Goal: Complete application form

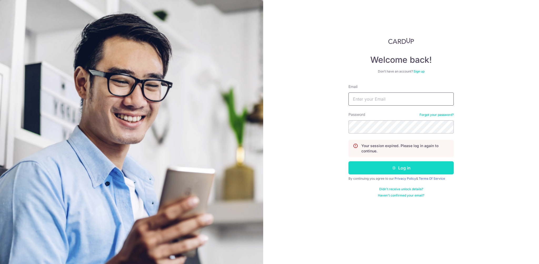
type input "jmah45610@gmail.com"
click at [397, 170] on button "Log in" at bounding box center [400, 167] width 105 height 13
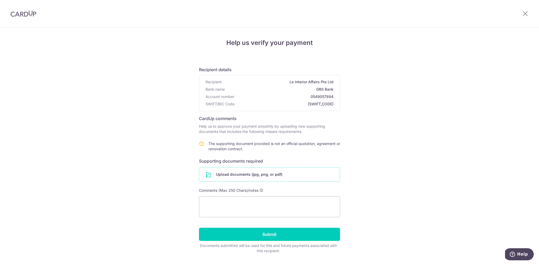
click at [238, 172] on input "file" at bounding box center [269, 175] width 140 height 14
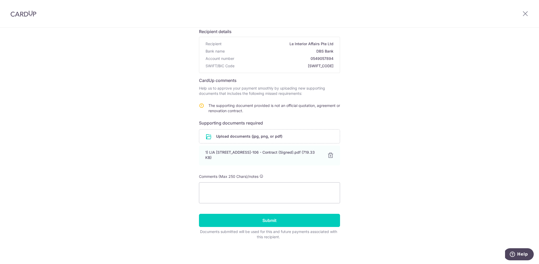
scroll to position [38, 0]
click at [284, 195] on textarea at bounding box center [269, 192] width 141 height 21
click at [272, 193] on textarea at bounding box center [269, 192] width 141 height 21
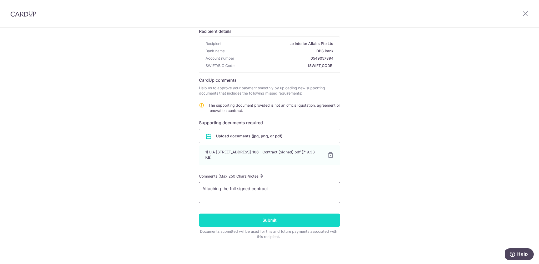
type textarea "Attaching the full signed contract"
click at [267, 216] on input "Submit" at bounding box center [269, 220] width 141 height 13
